Goal: Information Seeking & Learning: Learn about a topic

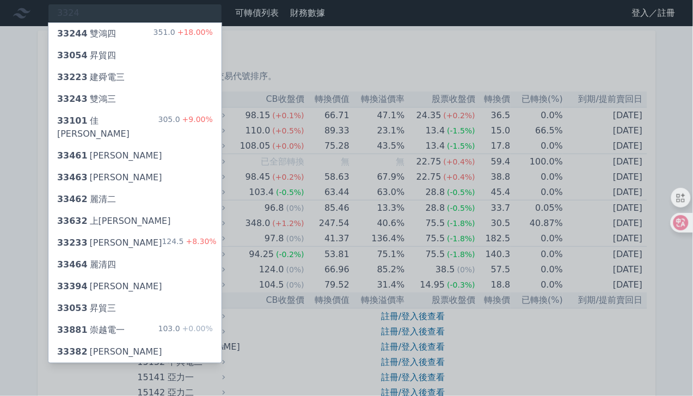
type input "3324"
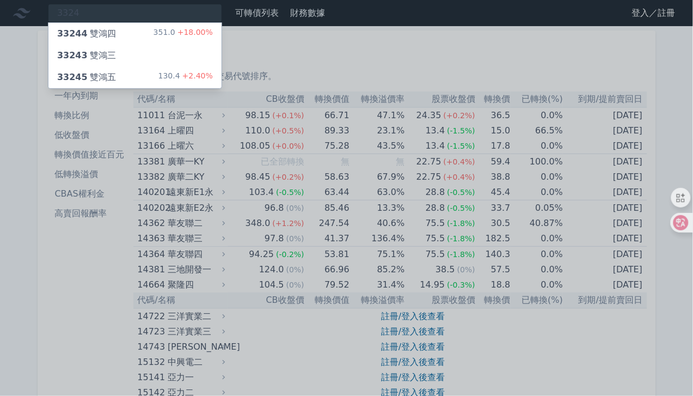
click at [122, 72] on div "33245 雙鴻五 130.4 +2.40%" at bounding box center [134, 77] width 173 height 22
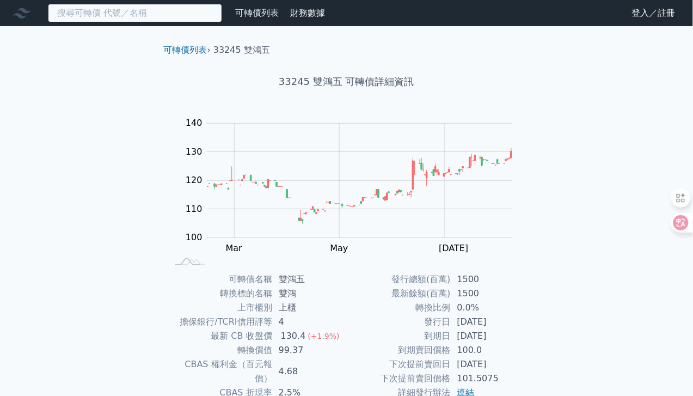
click at [181, 15] on input at bounding box center [135, 13] width 174 height 19
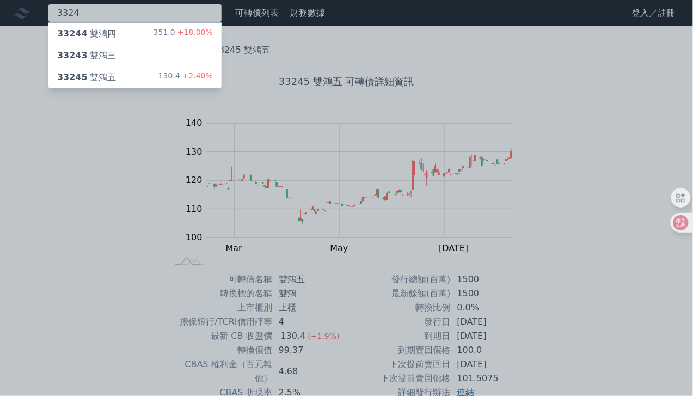
type input "3324"
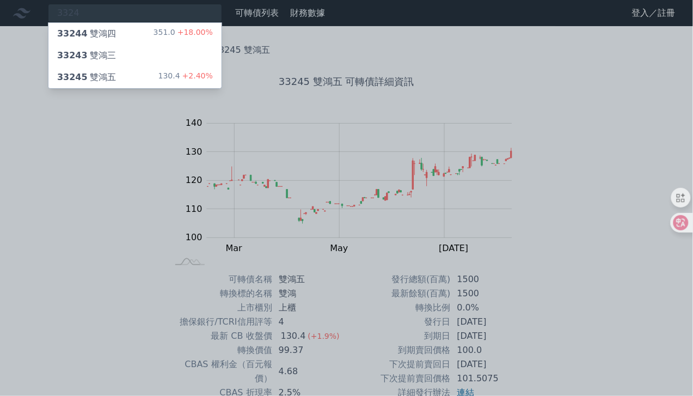
click at [191, 26] on div "33244 雙鴻四 351.0 +18.00%" at bounding box center [134, 34] width 173 height 22
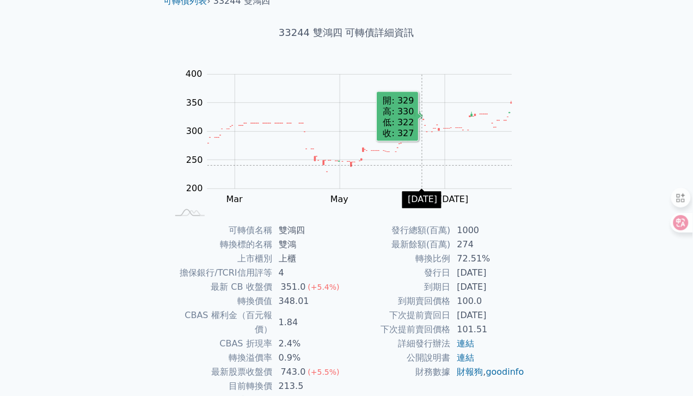
scroll to position [107, 0]
